Goal: Find contact information: Find contact information

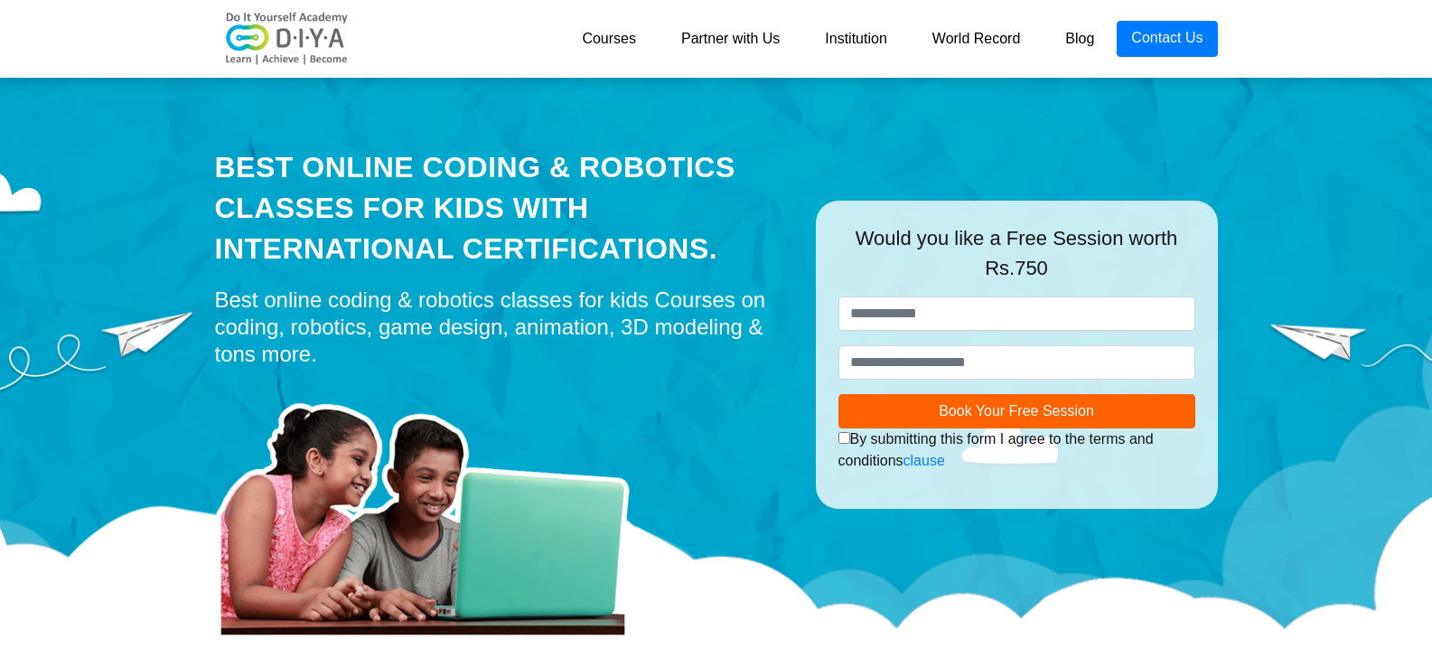
click at [720, 46] on link "Partner with Us" at bounding box center [731, 39] width 144 height 36
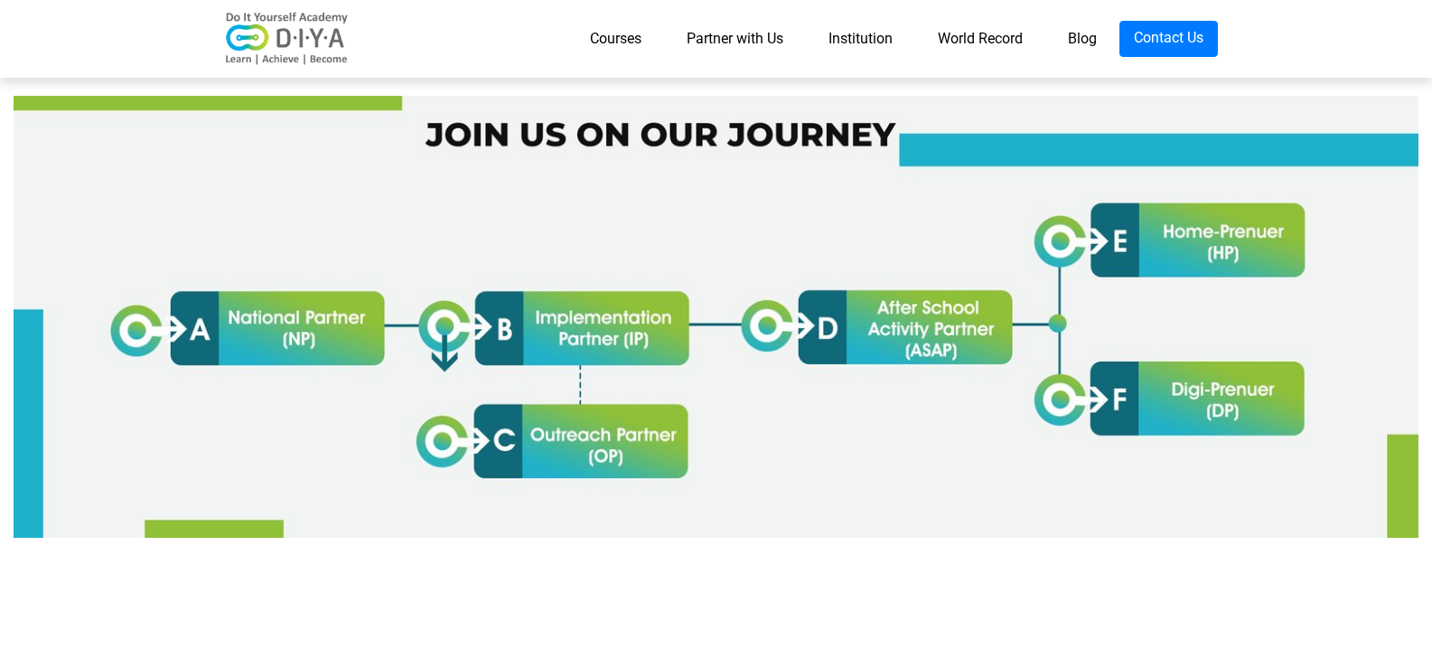
scroll to position [1204, 0]
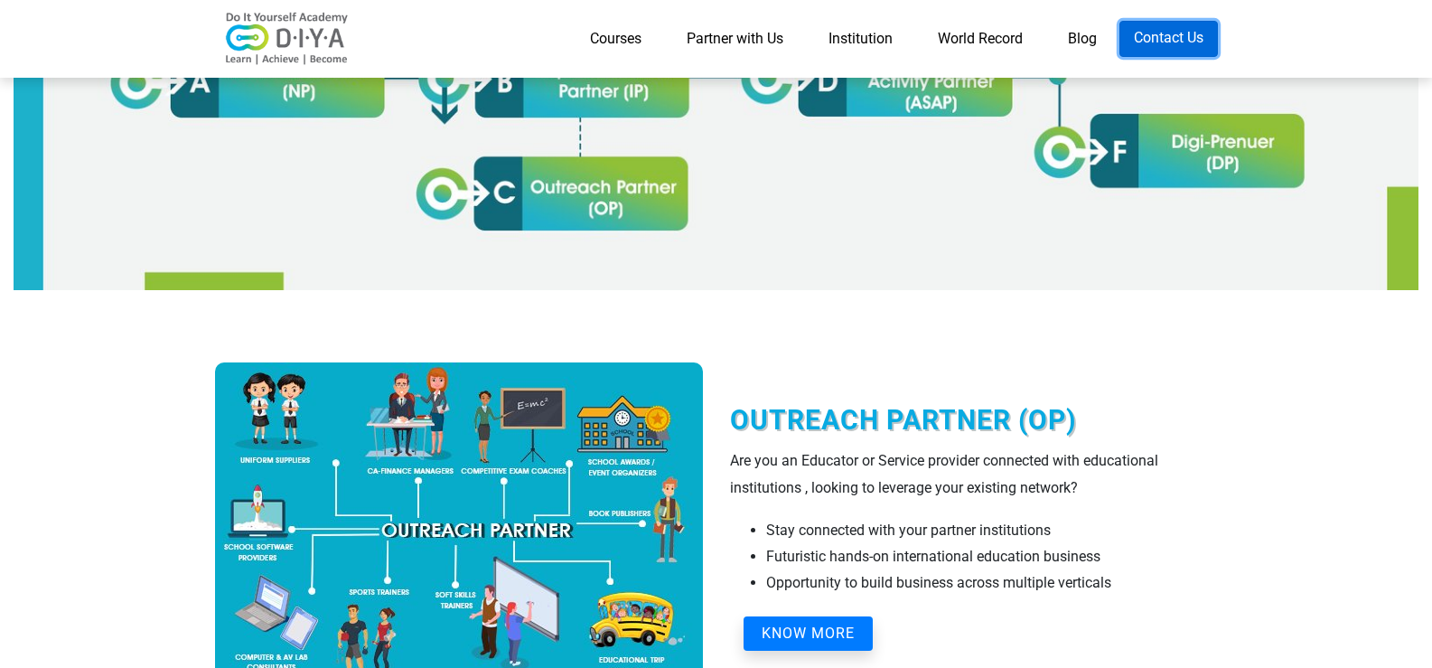
click at [1162, 47] on link "Contact Us" at bounding box center [1168, 39] width 98 height 36
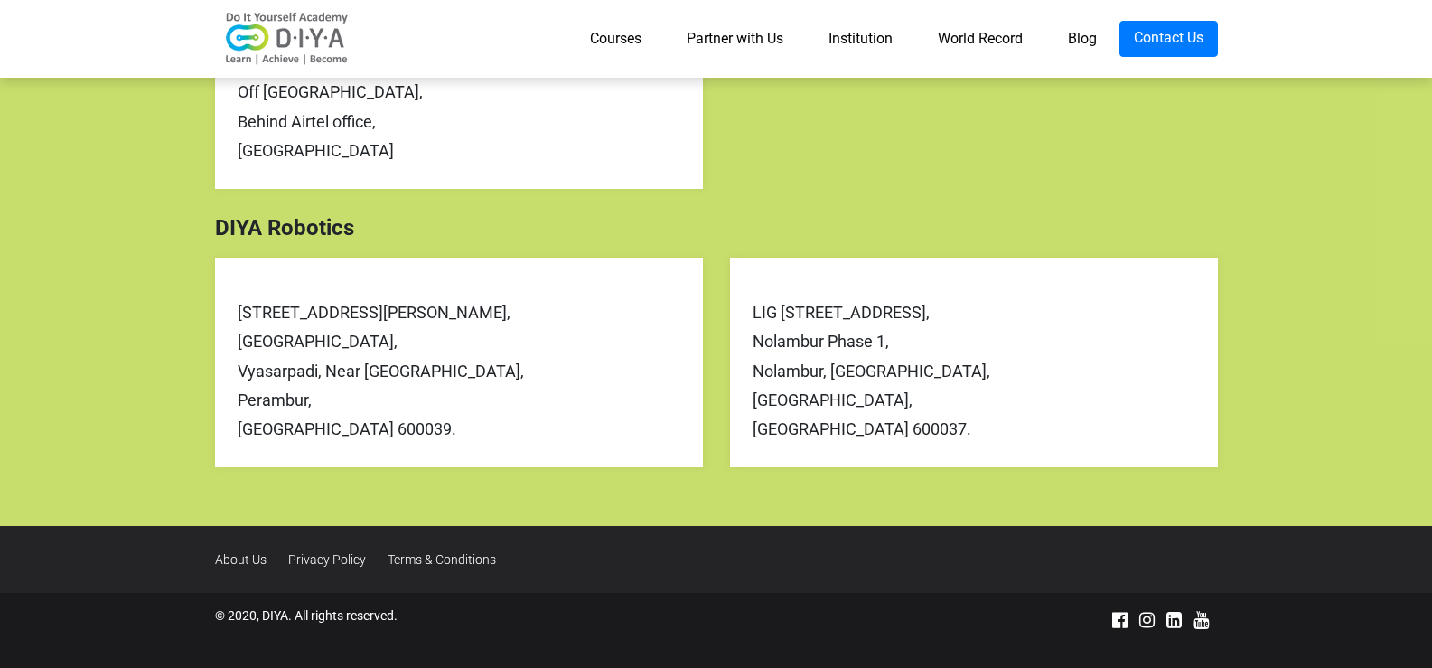
scroll to position [838, 0]
